Goal: Task Accomplishment & Management: Manage account settings

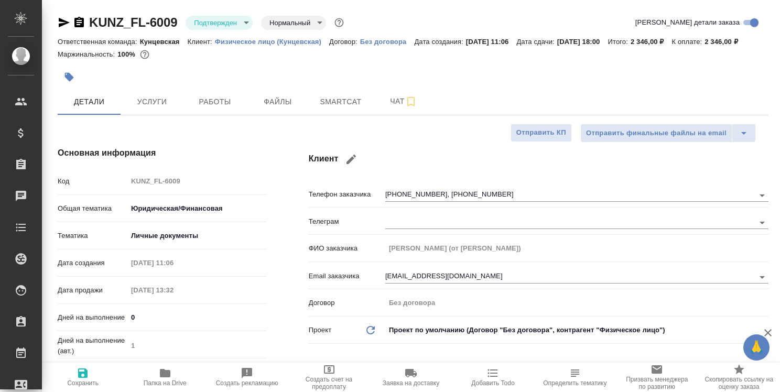
select select "RU"
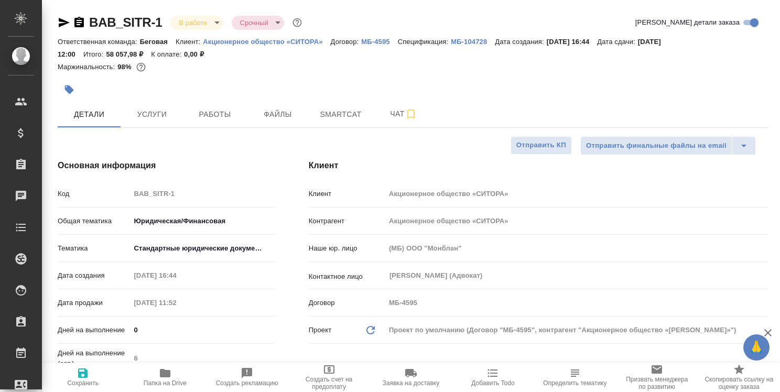
select select "RU"
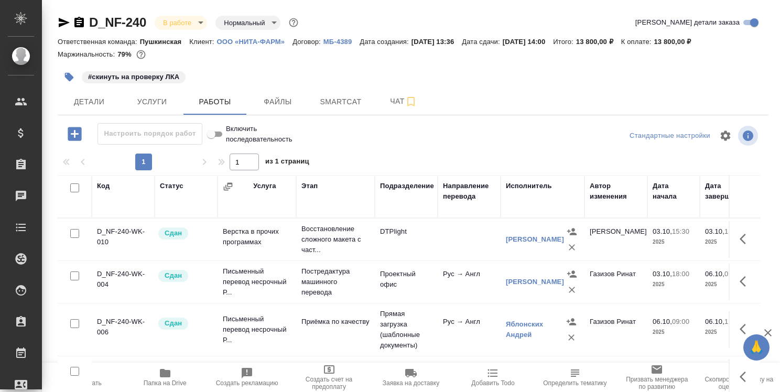
scroll to position [0, 115]
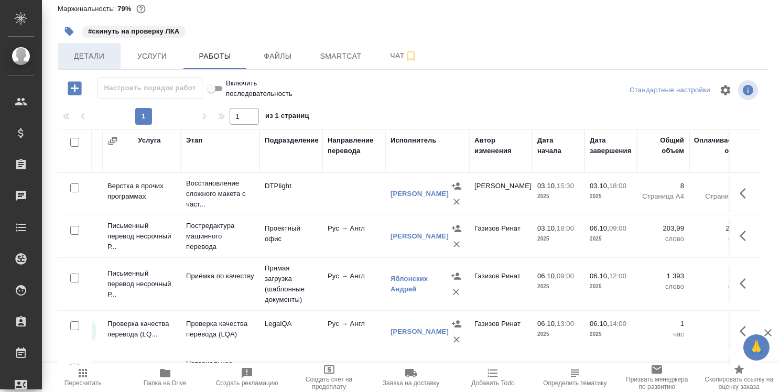
click at [98, 51] on span "Детали" at bounding box center [89, 56] width 50 height 13
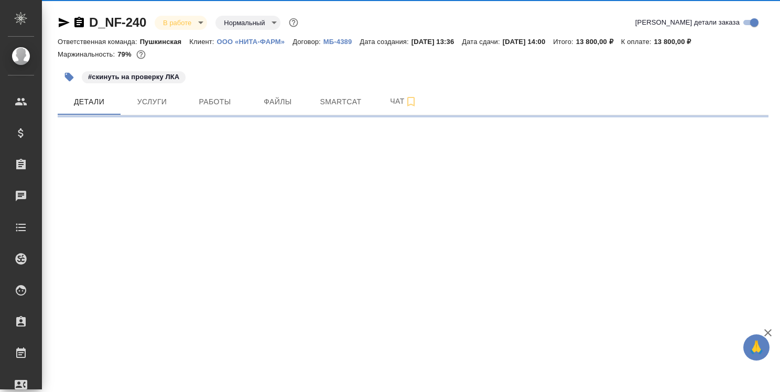
select select "RU"
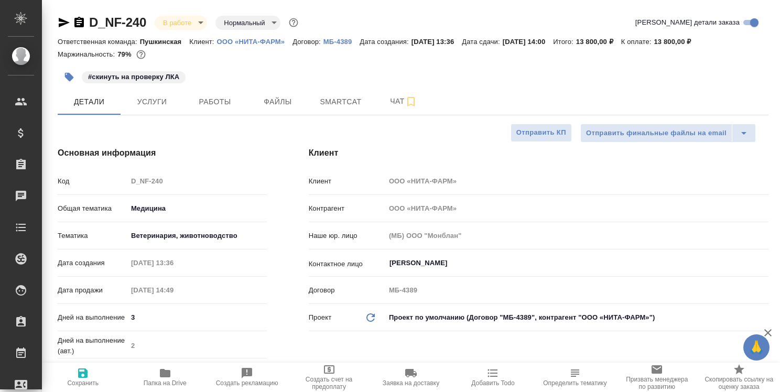
type textarea "x"
click at [222, 101] on span "Работы" at bounding box center [215, 101] width 50 height 13
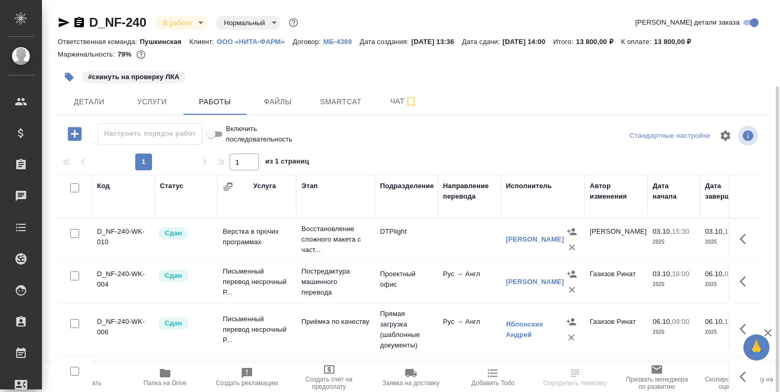
scroll to position [143, 0]
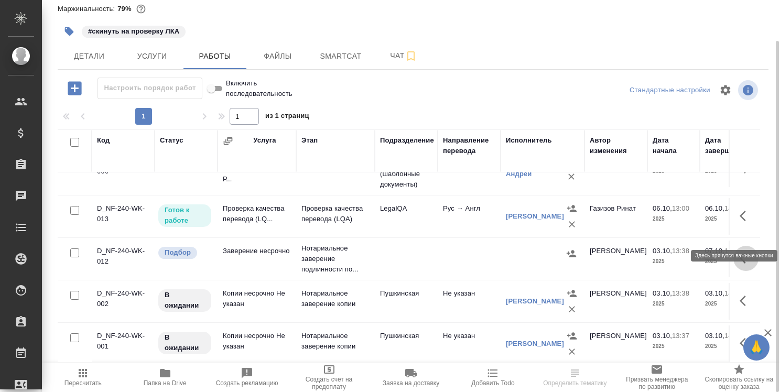
click at [740, 252] on icon "button" at bounding box center [746, 258] width 13 height 13
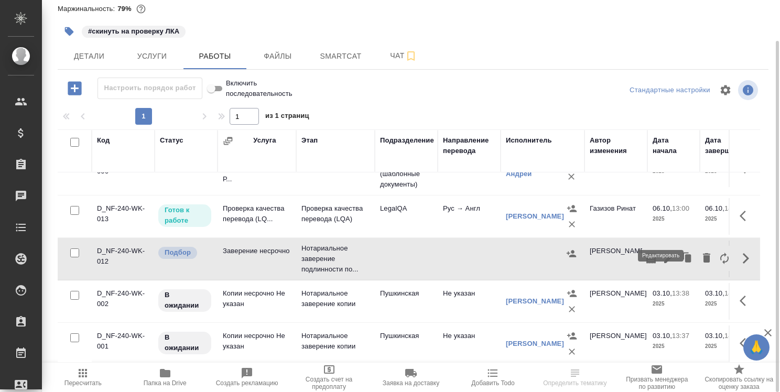
click at [663, 252] on icon "button" at bounding box center [669, 258] width 13 height 13
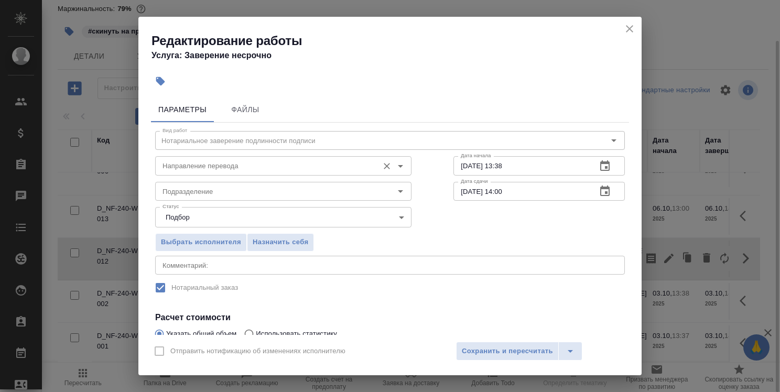
click at [313, 163] on input "Направление перевода" at bounding box center [265, 165] width 215 height 13
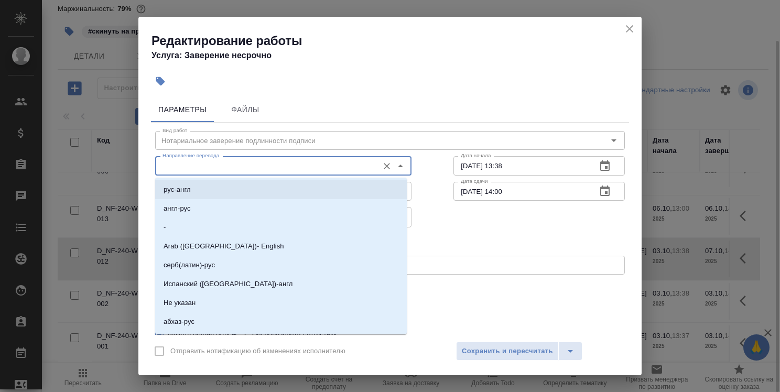
click at [289, 186] on li "рус-англ" at bounding box center [281, 189] width 252 height 19
type input "рус-англ"
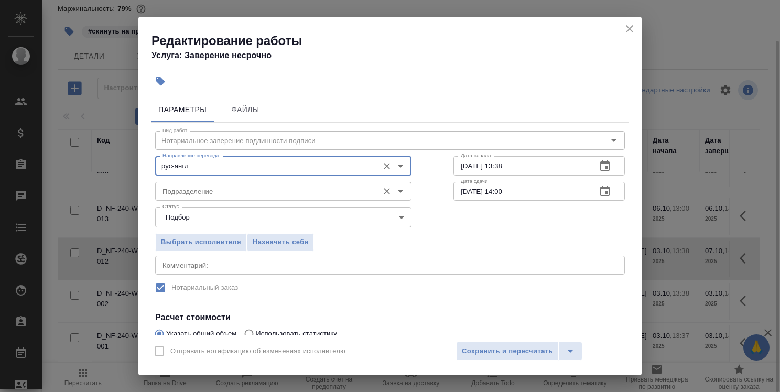
click at [281, 196] on input "Подразделение" at bounding box center [265, 191] width 215 height 13
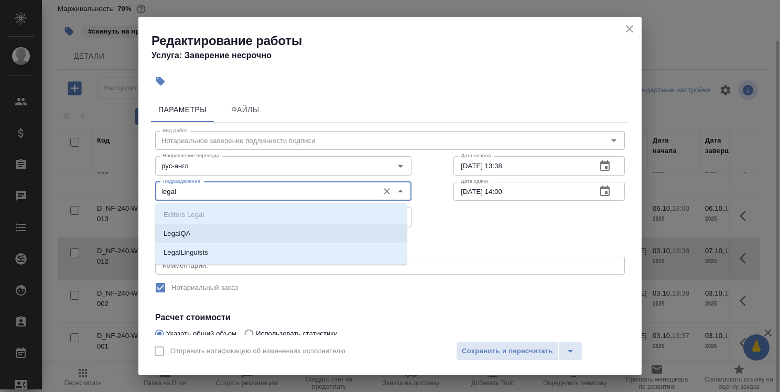
click at [325, 230] on li "LegalQA" at bounding box center [281, 233] width 252 height 19
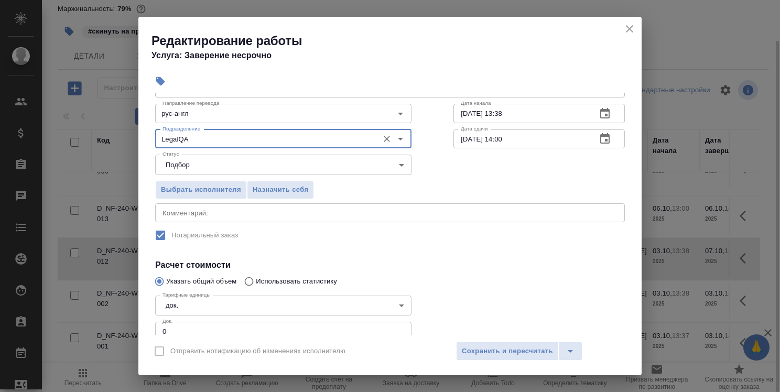
scroll to position [123, 0]
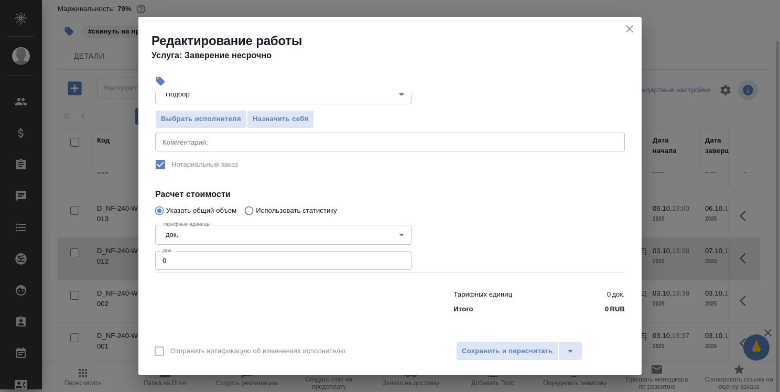
type input "LegalQA"
click at [290, 239] on body "🙏 .cls-1 fill:#fff; AWATERA Strelnikova Olga Клиенты Спецификации Заказы 0 Чаты…" at bounding box center [390, 196] width 780 height 392
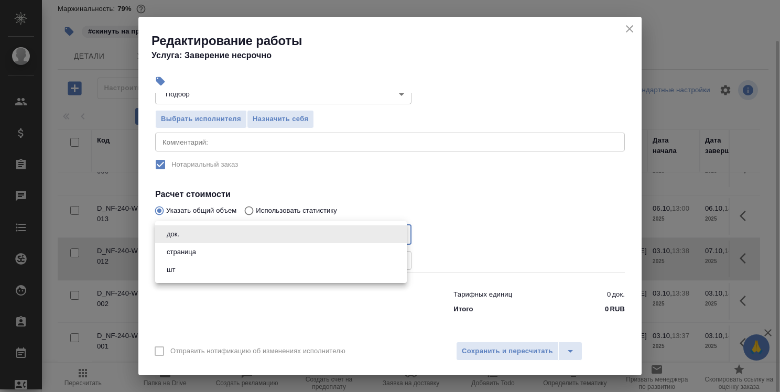
click at [519, 206] on div at bounding box center [390, 196] width 780 height 392
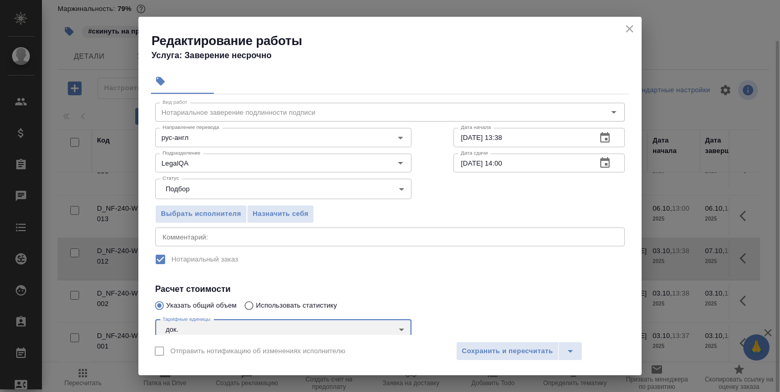
scroll to position [0, 0]
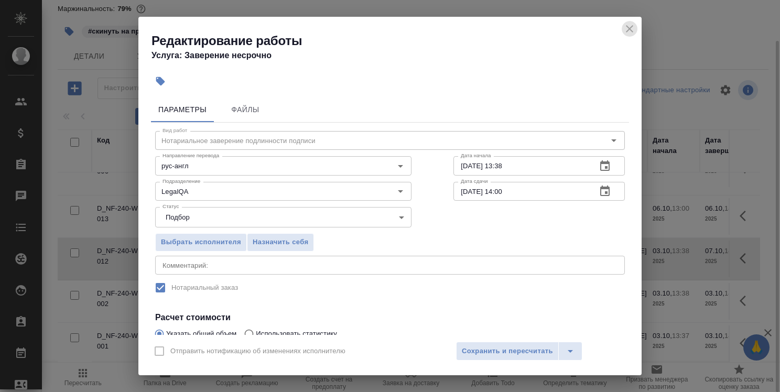
click at [630, 27] on icon "close" at bounding box center [629, 28] width 7 height 7
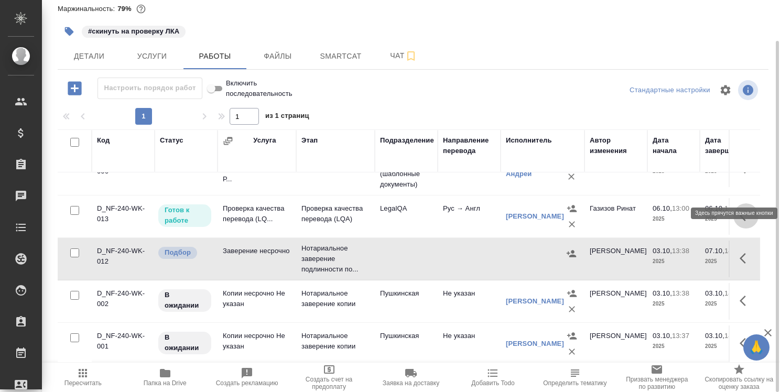
click at [746, 203] on button "button" at bounding box center [746, 215] width 25 height 25
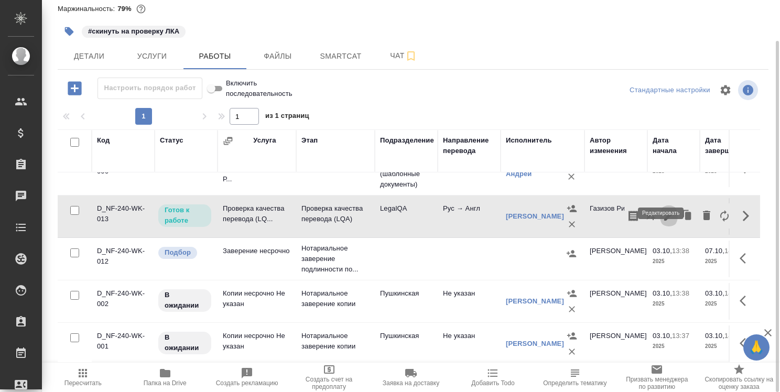
click at [663, 210] on icon "button" at bounding box center [669, 216] width 13 height 13
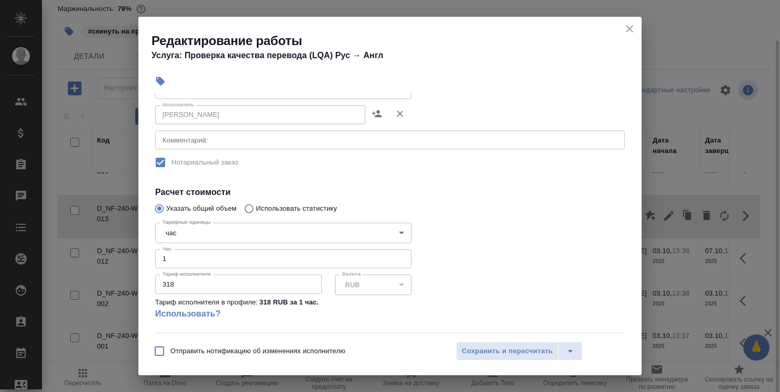
scroll to position [189, 0]
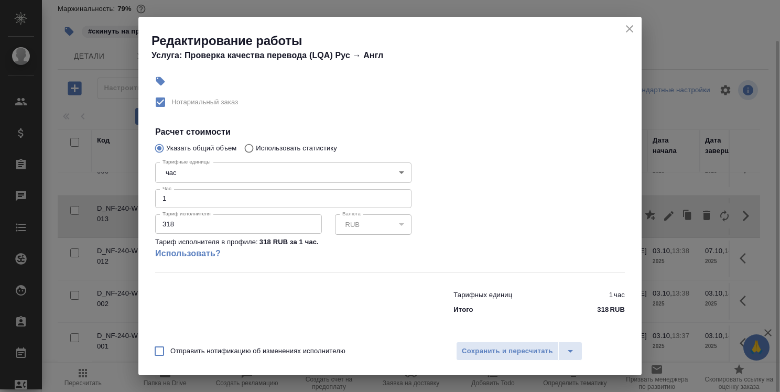
click at [294, 204] on input "1" at bounding box center [283, 198] width 256 height 19
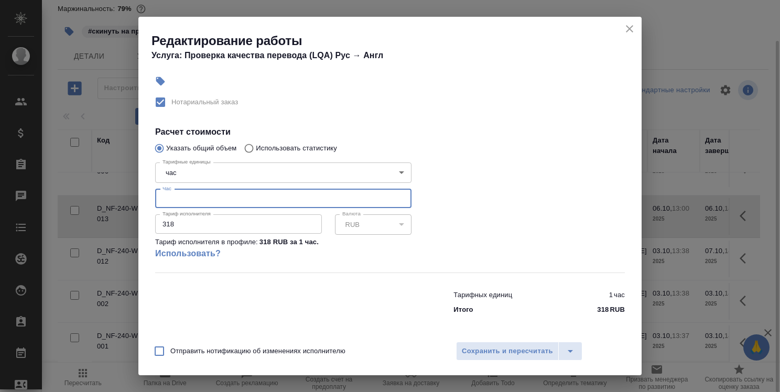
type input "1"
type input "0"
type input "0.8"
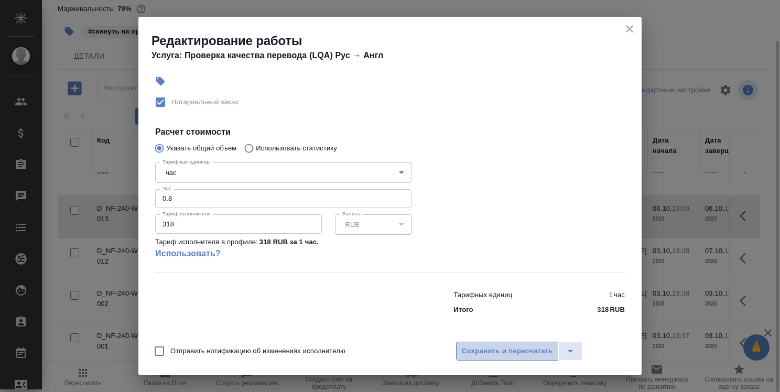
click at [519, 355] on span "Сохранить и пересчитать" at bounding box center [507, 352] width 91 height 12
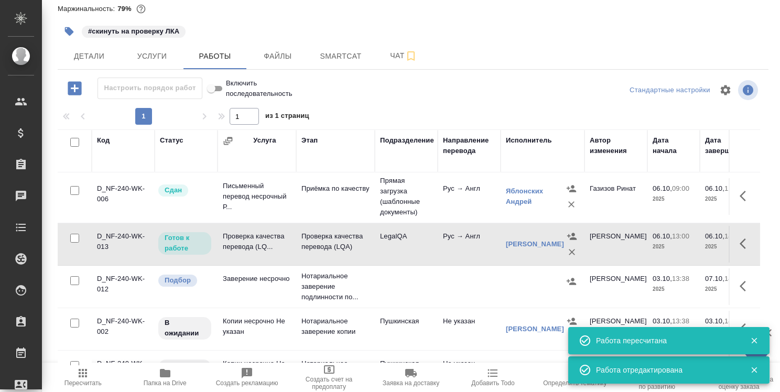
scroll to position [105, 0]
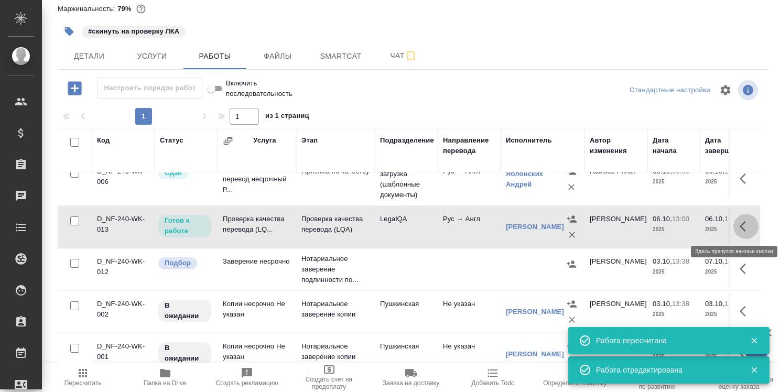
click at [734, 219] on button "button" at bounding box center [746, 226] width 25 height 25
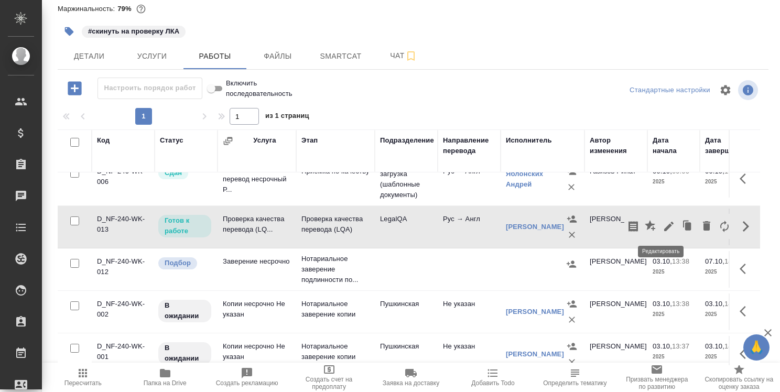
click at [664, 224] on icon "button" at bounding box center [668, 226] width 9 height 9
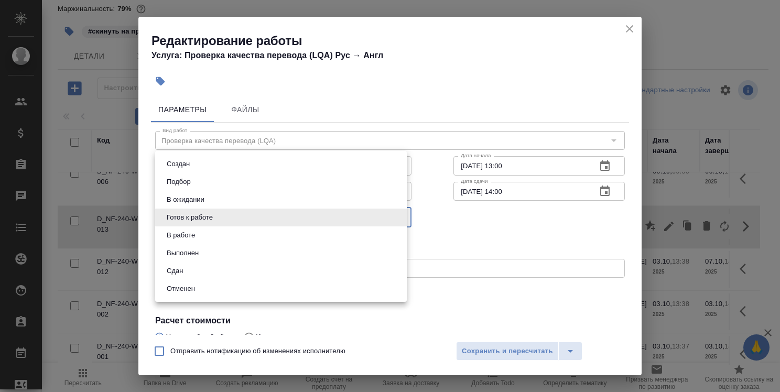
click at [339, 209] on body "🙏 .cls-1 fill:#fff; AWATERA Strelnikova Olga Клиенты Спецификации Заказы 0 Чаты…" at bounding box center [390, 196] width 780 height 392
click at [326, 275] on li "Сдан" at bounding box center [281, 271] width 252 height 18
type input "closed"
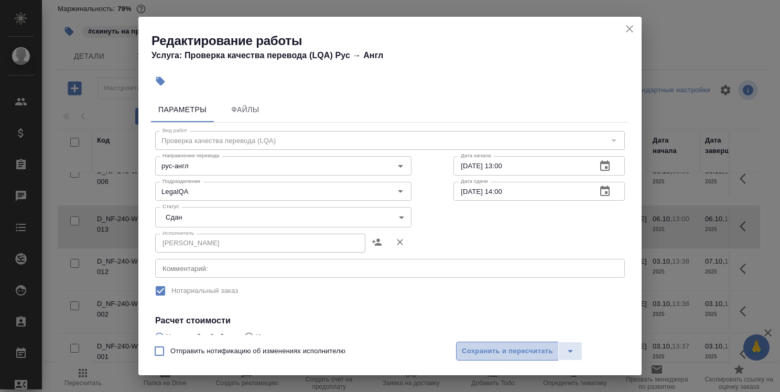
click at [526, 350] on span "Сохранить и пересчитать" at bounding box center [507, 352] width 91 height 12
